Goal: Task Accomplishment & Management: Use online tool/utility

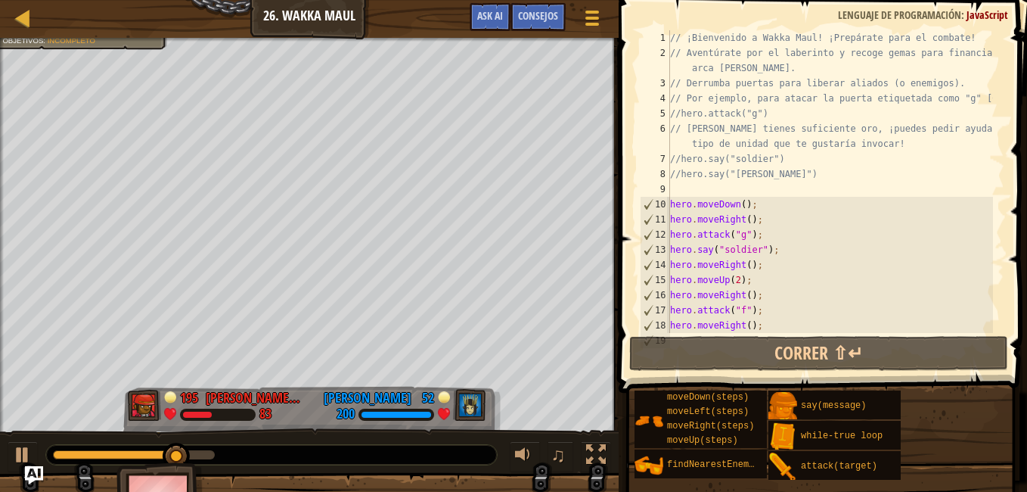
click at [767, 310] on div "// ¡Bienvenido a Wakka Maul! ¡Prepárate para el combate! // Aventúrate por el l…" at bounding box center [830, 196] width 326 height 333
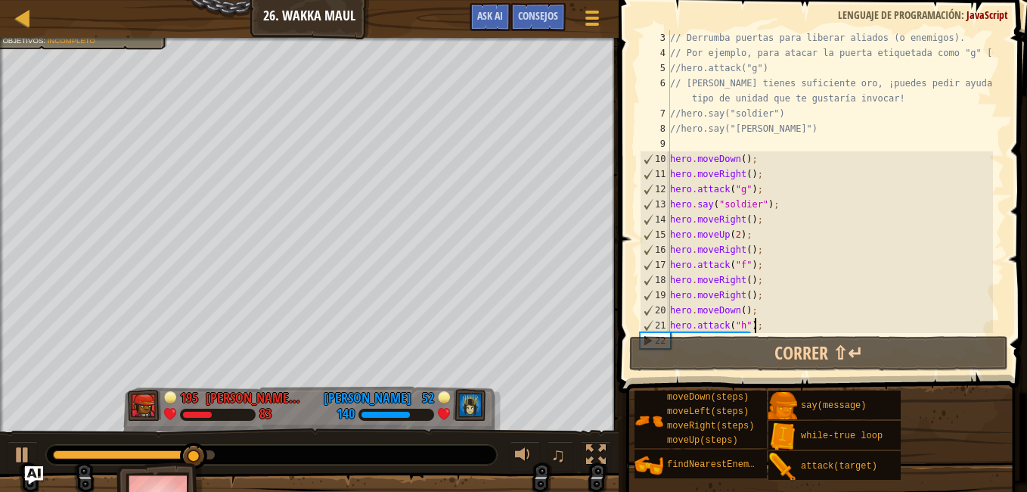
type textarea "hero.attack("i");"
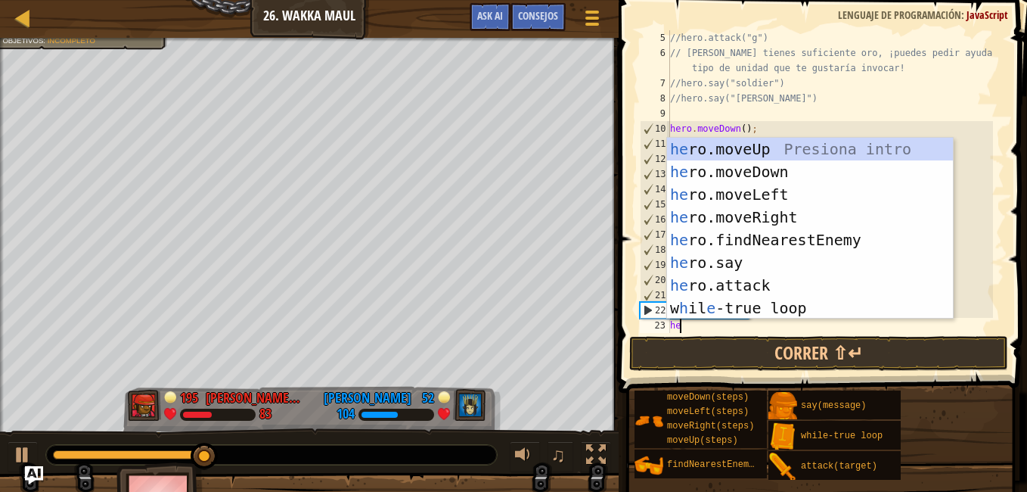
scroll to position [7, 0]
type textarea "her"
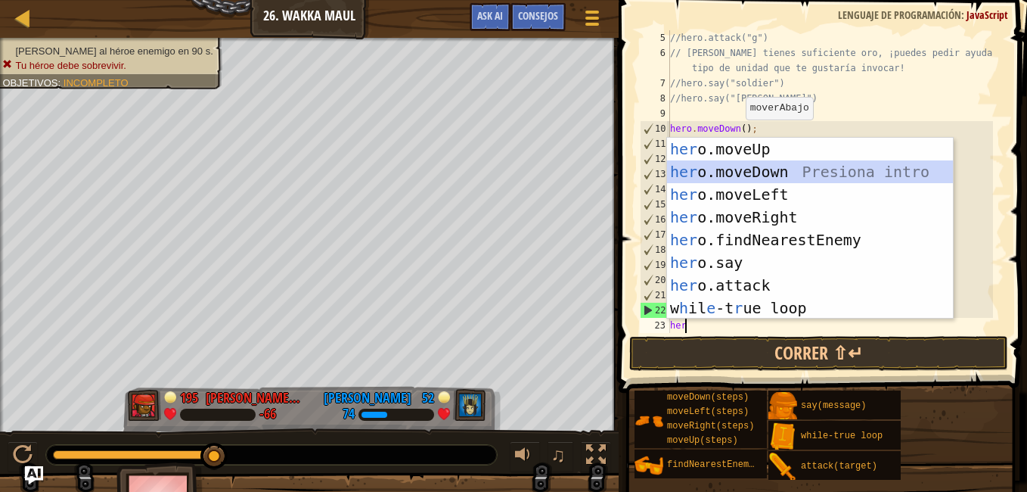
click at [755, 173] on div "her o.moveUp Presiona intro her o.moveDown Presiona intro her o.moveLeft Presio…" at bounding box center [810, 251] width 286 height 227
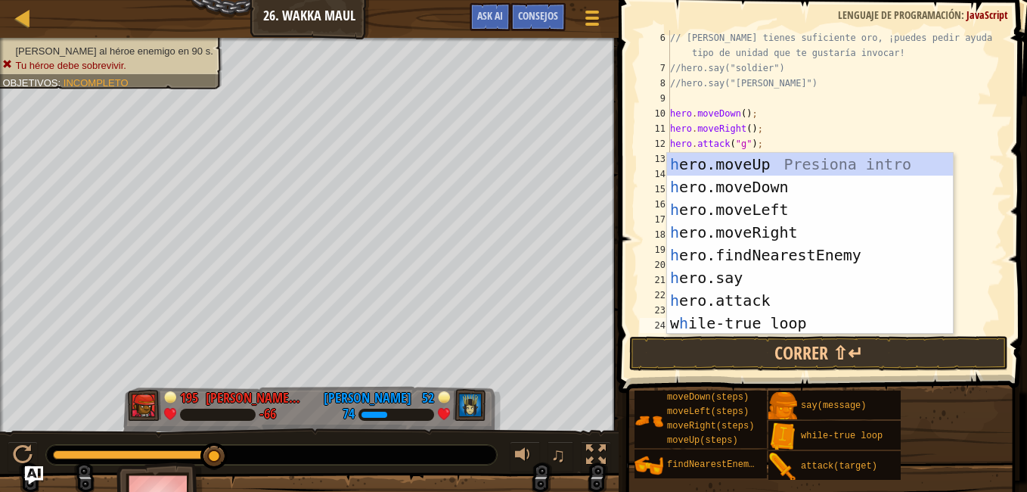
scroll to position [91, 0]
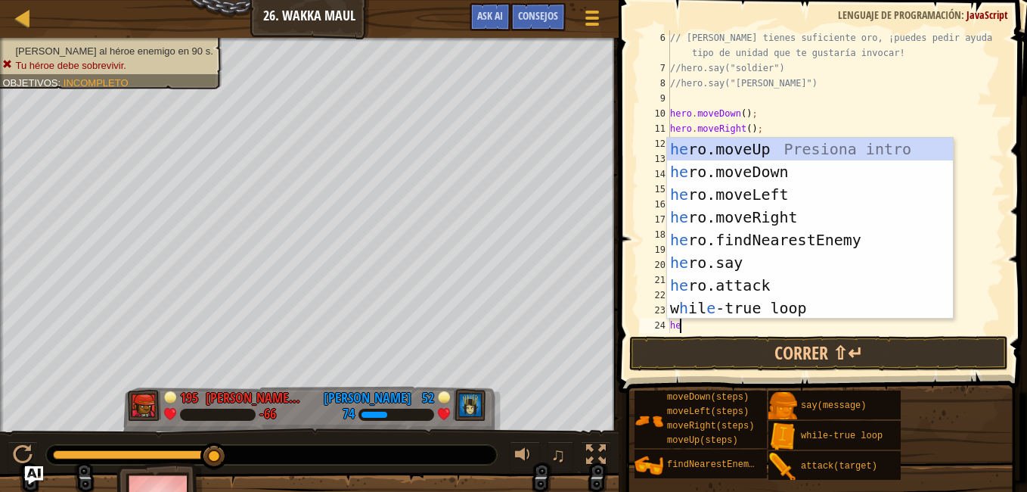
type textarea "her"
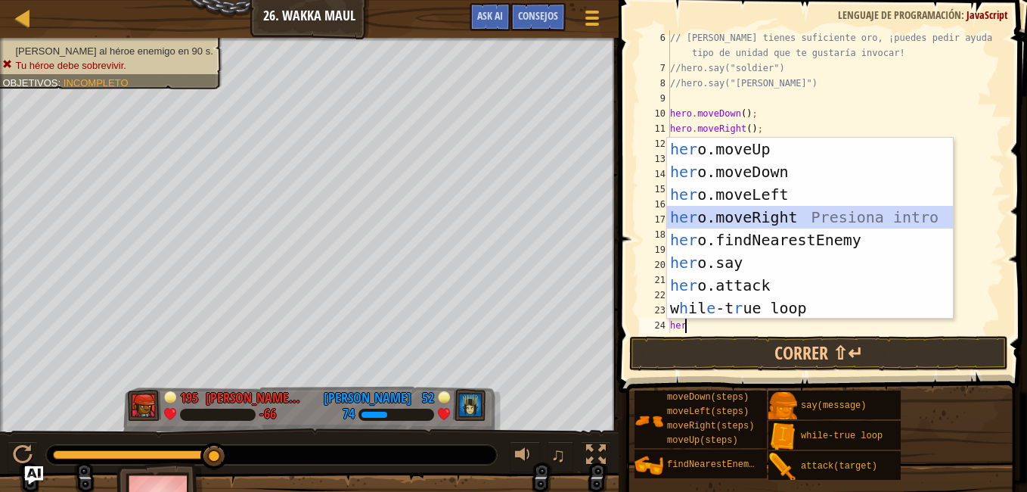
click at [757, 218] on div "her o.moveUp Presiona intro her o.moveDown Presiona intro her o.moveLeft Presio…" at bounding box center [810, 251] width 286 height 227
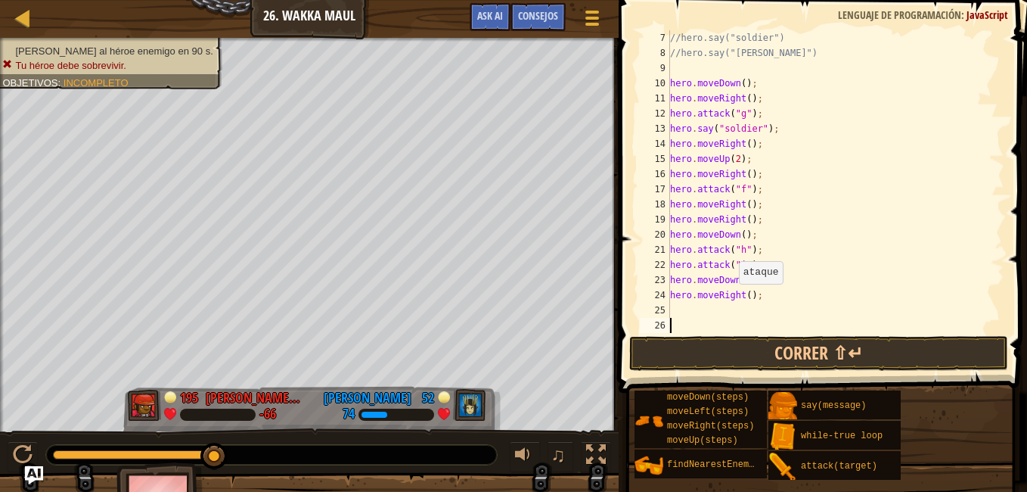
scroll to position [121, 0]
click at [745, 297] on div "//hero.say("soldier") //hero.say("[PERSON_NAME]") hero . moveDown ( ) ; hero . …" at bounding box center [830, 196] width 326 height 333
type textarea "hero.moveRight(2);"
click at [695, 314] on div "//hero.say("soldier") //hero.say("[PERSON_NAME]") hero . moveDown ( ) ; hero . …" at bounding box center [830, 196] width 326 height 333
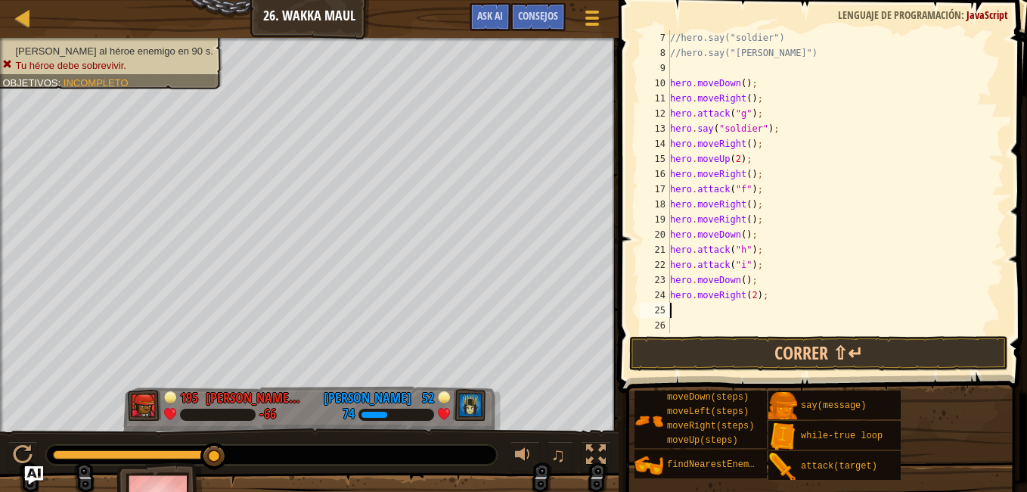
scroll to position [7, 0]
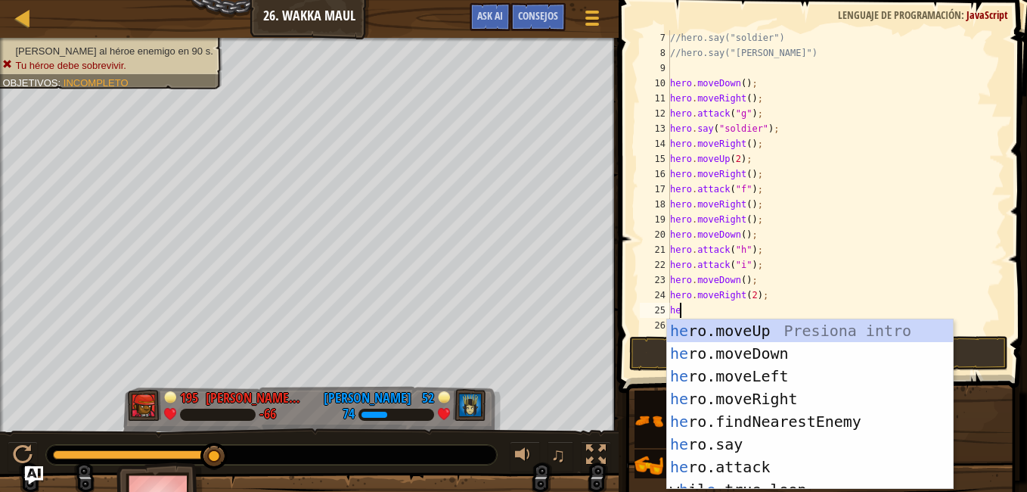
type textarea "her"
click at [727, 337] on div "her o.moveUp Presiona intro her o.moveDown Presiona intro her o.moveLeft Presio…" at bounding box center [804, 427] width 275 height 216
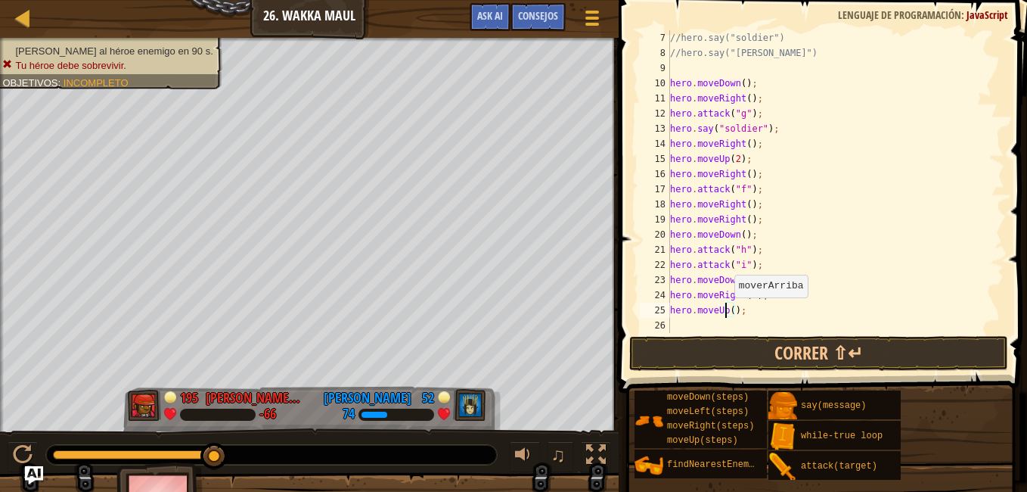
click at [727, 312] on div "//hero.say("soldier") //hero.say("[PERSON_NAME]") hero . moveDown ( ) ; hero . …" at bounding box center [830, 196] width 326 height 333
click at [728, 312] on div "//hero.say("soldier") //hero.say("[PERSON_NAME]") hero . moveDown ( ) ; hero . …" at bounding box center [830, 196] width 326 height 333
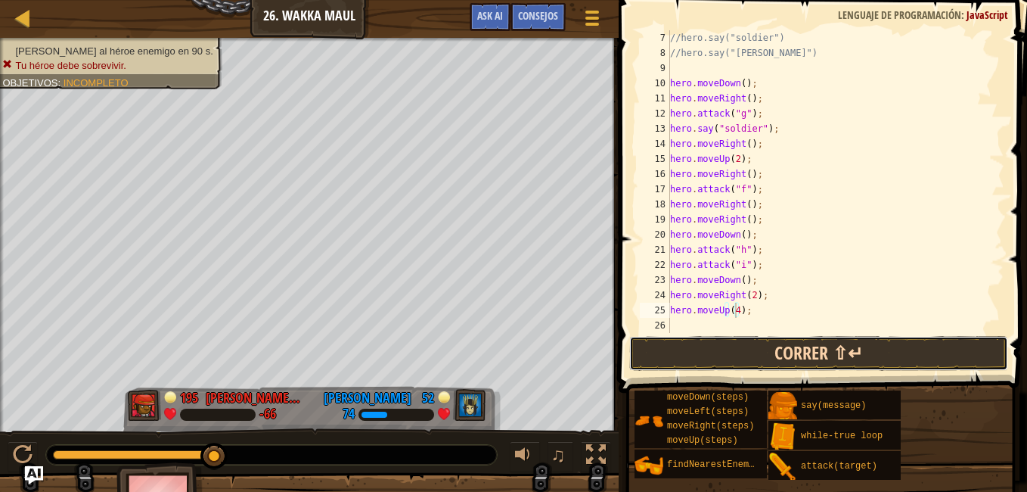
click at [765, 359] on button "Correr ⇧↵" at bounding box center [818, 353] width 379 height 35
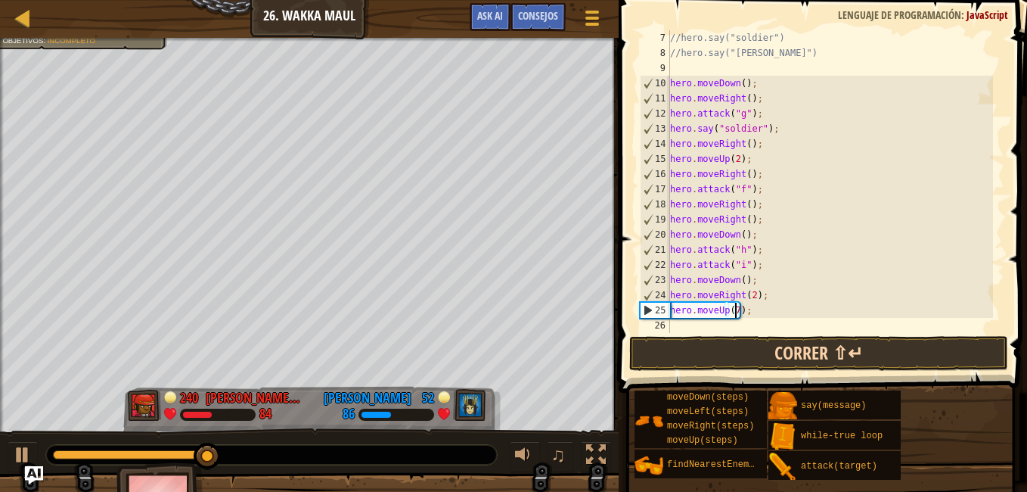
type textarea "hero.moveUp(7);"
click at [753, 344] on button "Correr ⇧↵" at bounding box center [818, 353] width 379 height 35
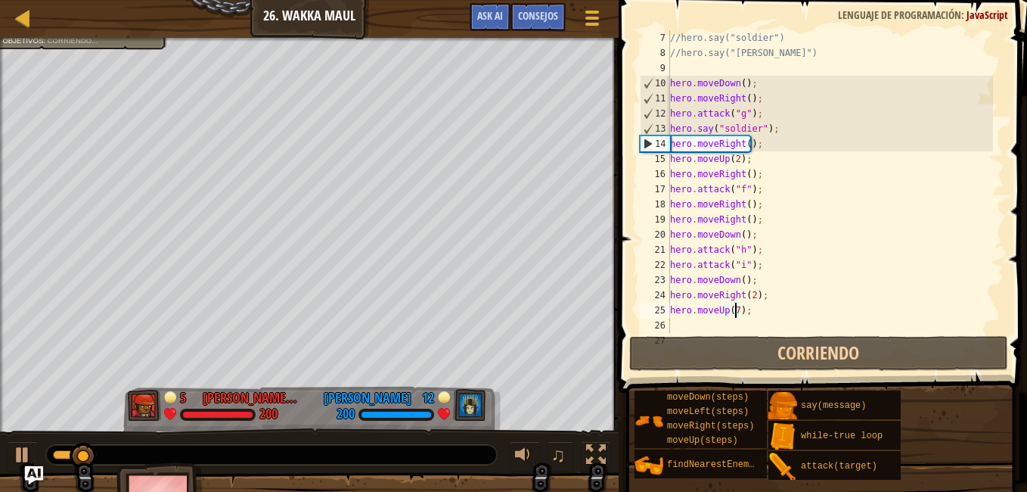
click at [713, 326] on div "//hero.say("soldier") //hero.say("[PERSON_NAME]") hero . moveDown ( ) ; hero . …" at bounding box center [830, 196] width 326 height 333
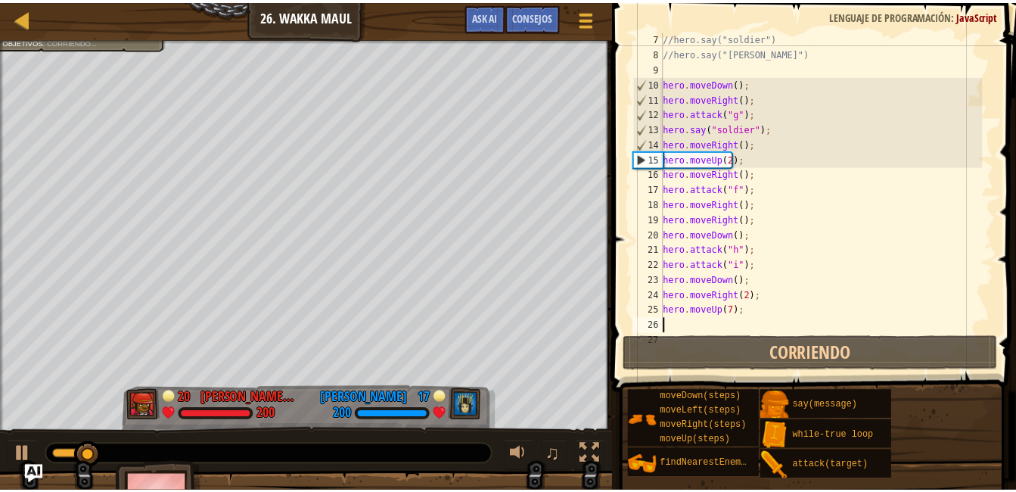
scroll to position [7, 0]
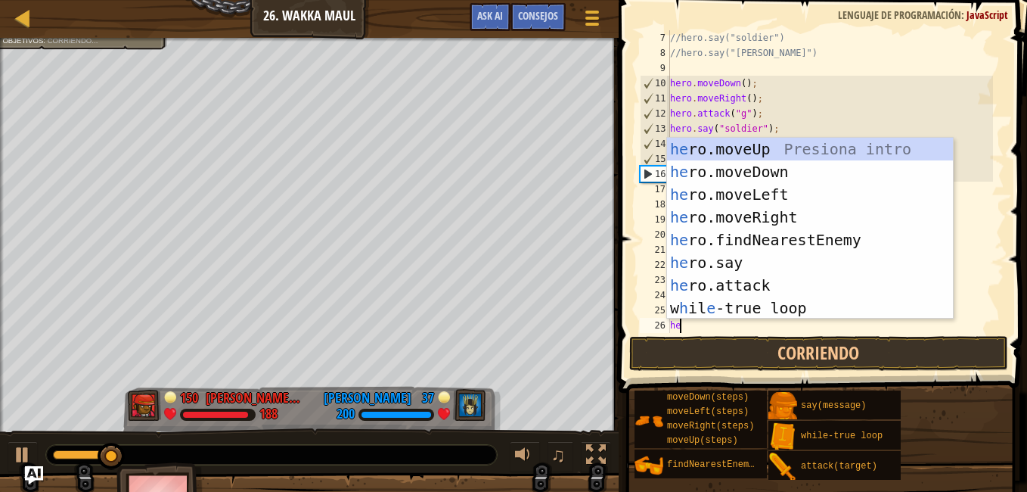
type textarea "her"
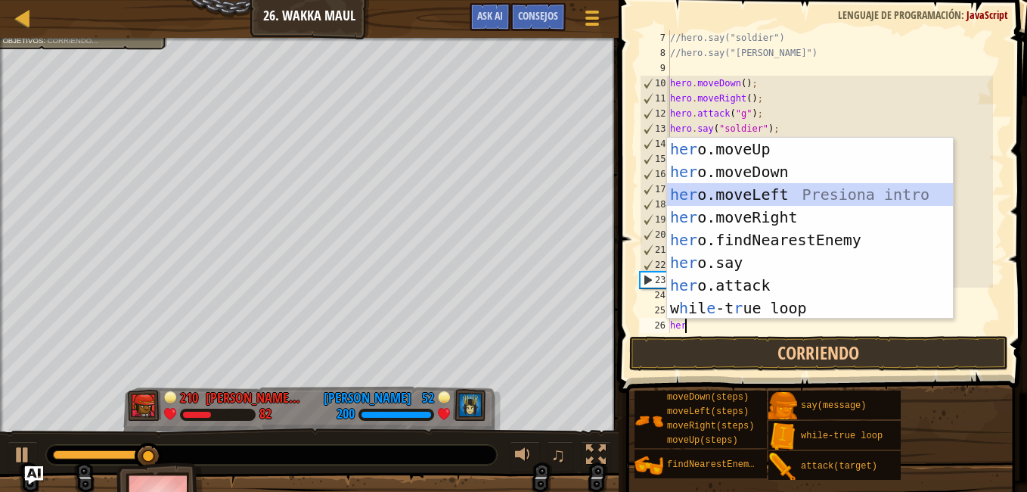
click at [748, 190] on div "her o.moveUp Presiona intro her o.moveDown Presiona intro her o.moveLeft Presio…" at bounding box center [810, 251] width 286 height 227
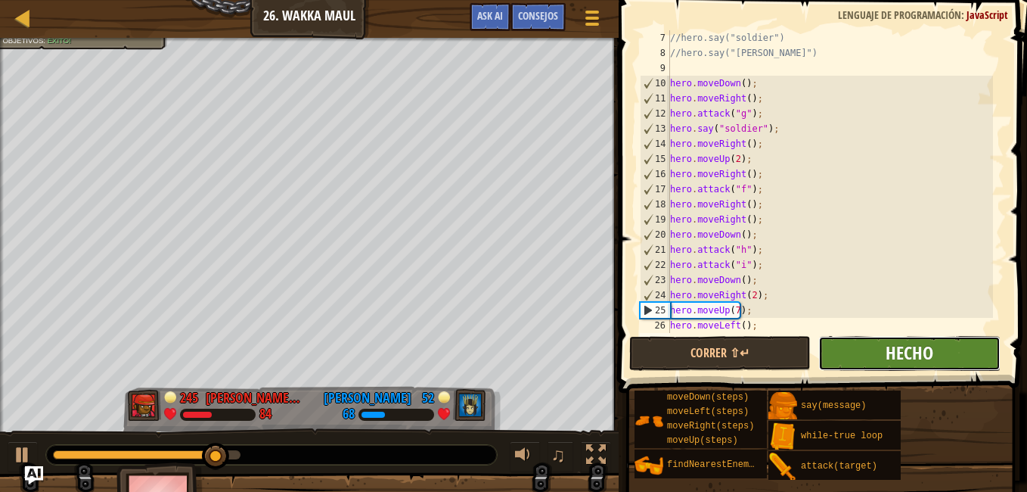
click at [900, 342] on span "Hecho" at bounding box center [910, 352] width 48 height 24
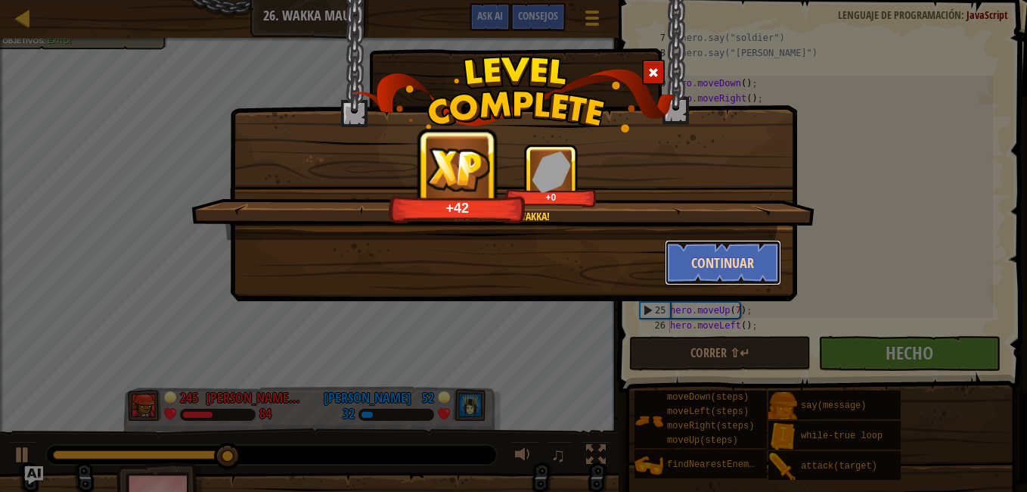
click at [707, 269] on button "Continuar" at bounding box center [723, 262] width 117 height 45
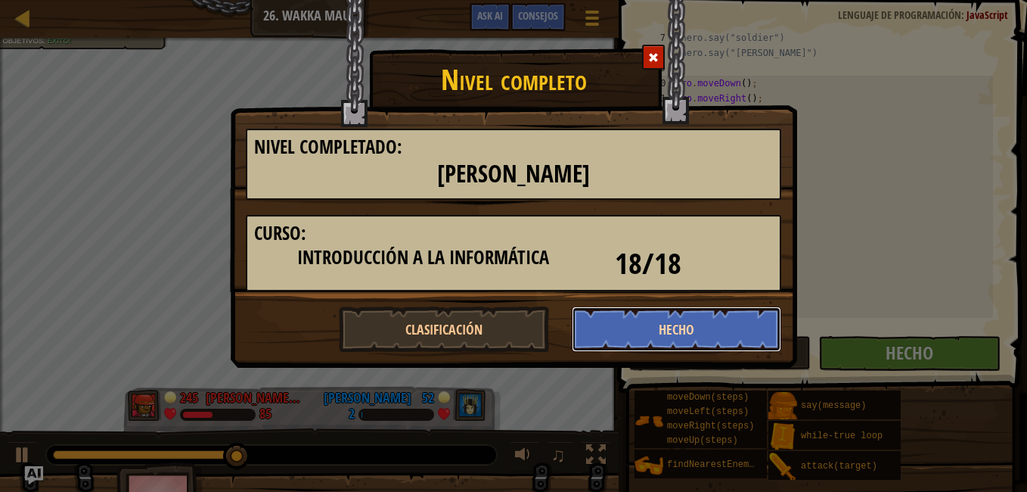
click at [751, 315] on button "Hecho" at bounding box center [677, 328] width 210 height 45
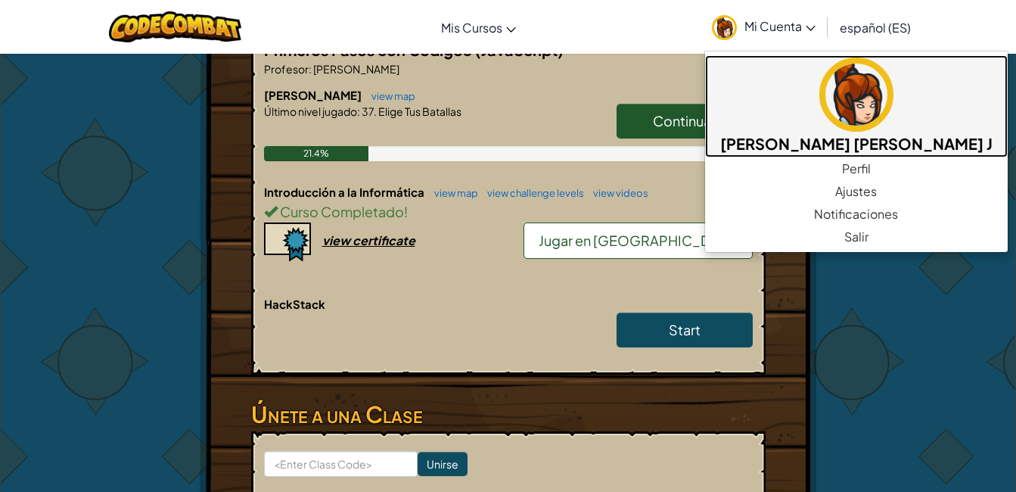
scroll to position [349, 0]
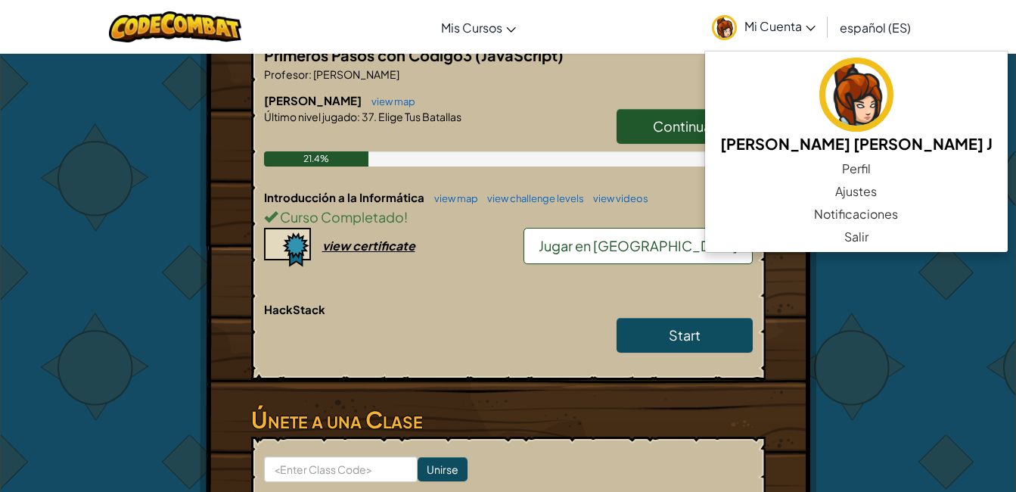
click at [889, 325] on div "Héroe : [PERSON_NAME] Seleccionar Heroe Jugador : [PERSON_NAME] [PERSON_NAME] J…" at bounding box center [508, 152] width 885 height 895
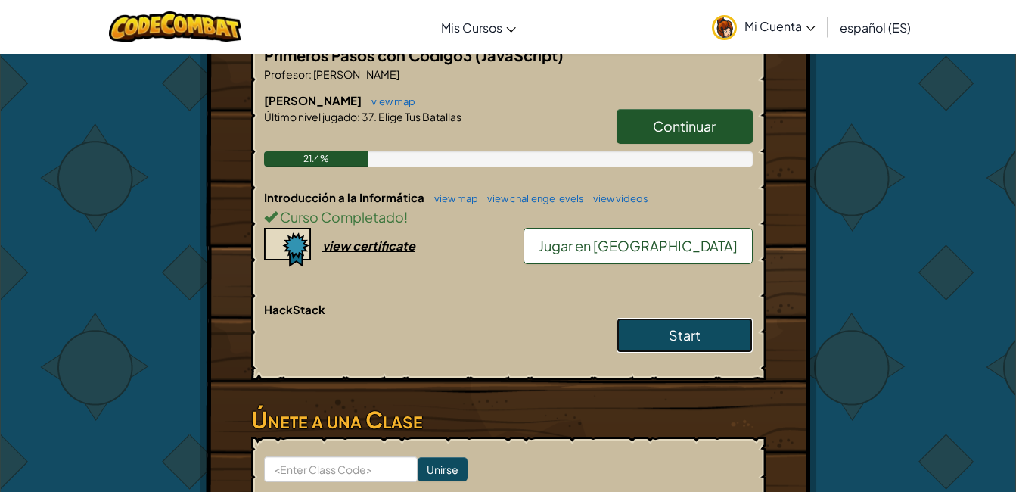
click at [677, 326] on span "Start" at bounding box center [685, 334] width 32 height 17
